Goal: Go to known website: Access a specific website the user already knows

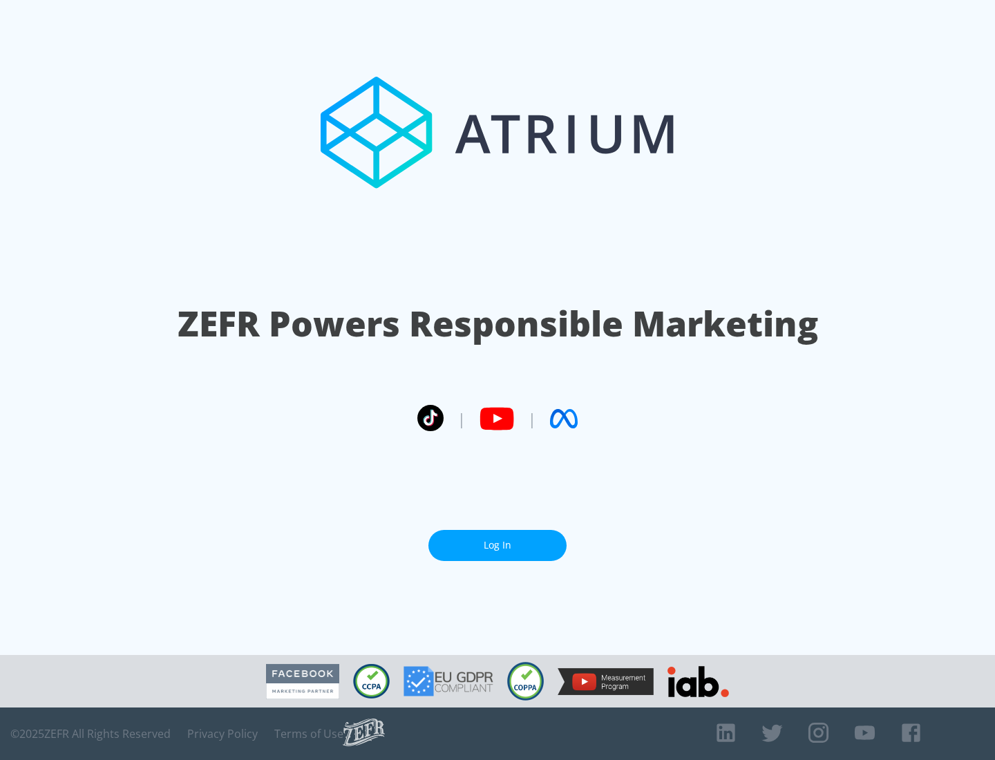
click at [497, 540] on link "Log In" at bounding box center [497, 545] width 138 height 31
